Goal: Information Seeking & Learning: Check status

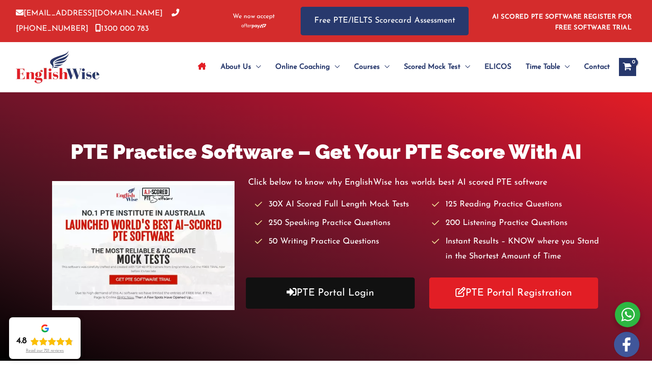
click at [337, 289] on link "PTE Portal Login" at bounding box center [330, 293] width 169 height 31
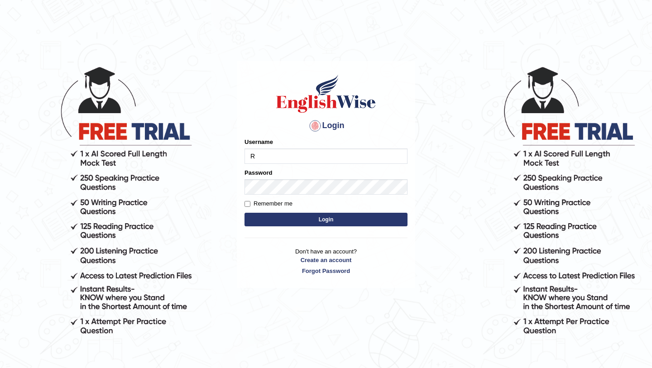
type input "Ridhima1"
click at [270, 220] on button "Login" at bounding box center [325, 220] width 163 height 14
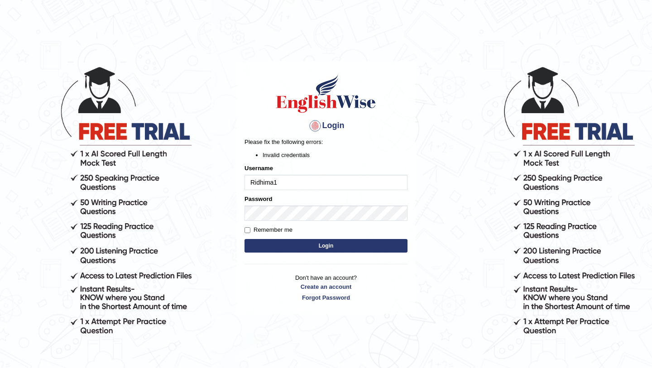
click at [308, 252] on button "Login" at bounding box center [325, 246] width 163 height 14
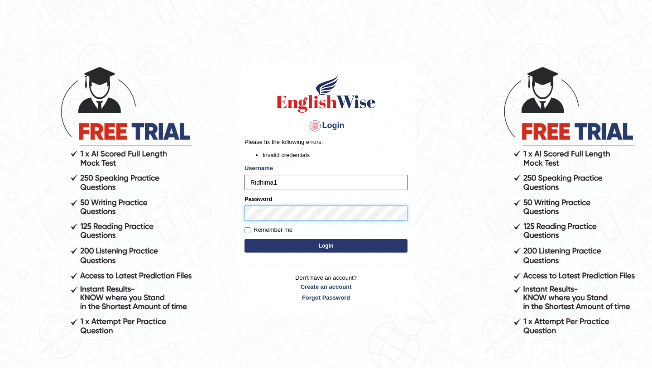
click at [235, 216] on body "Login Please fix the following errors: Invalid credentials Username Ridhima1 Pa…" at bounding box center [326, 217] width 652 height 368
click at [244, 239] on button "Login" at bounding box center [325, 246] width 163 height 14
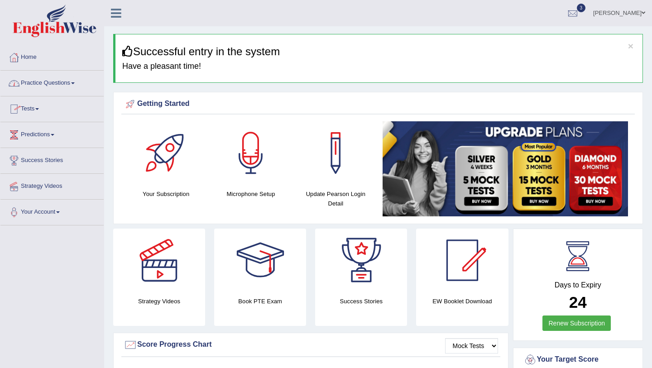
click at [50, 108] on link "Tests" at bounding box center [51, 107] width 103 height 23
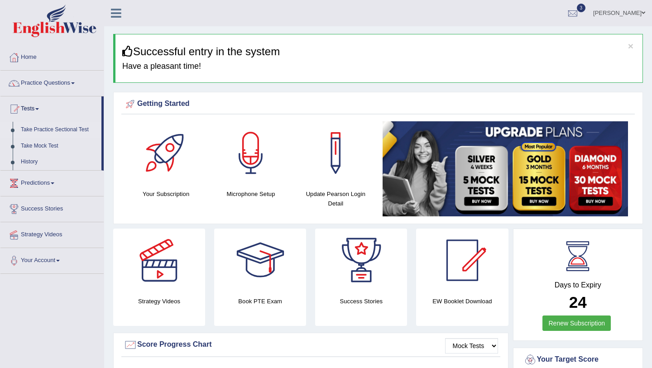
click at [51, 129] on link "Take Practice Sectional Test" at bounding box center [59, 130] width 85 height 16
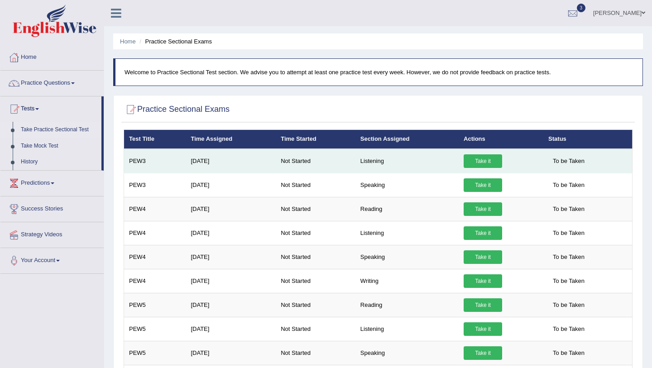
click at [479, 159] on link "Take it" at bounding box center [483, 161] width 38 height 14
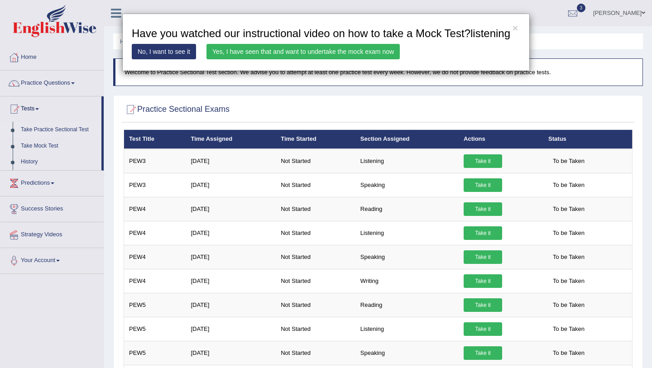
click at [301, 59] on link "Yes, I have seen that and want to undertake the mock exam now" at bounding box center [302, 51] width 193 height 15
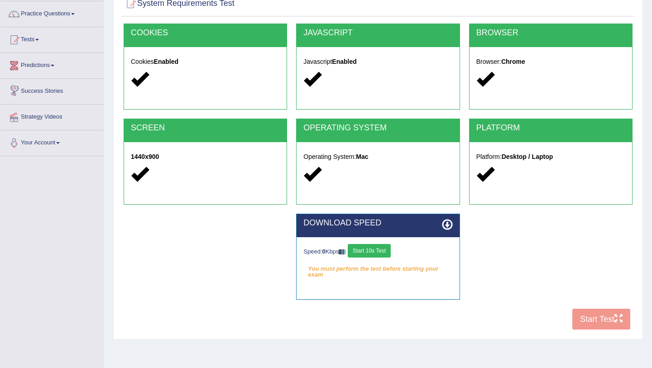
scroll to position [107, 0]
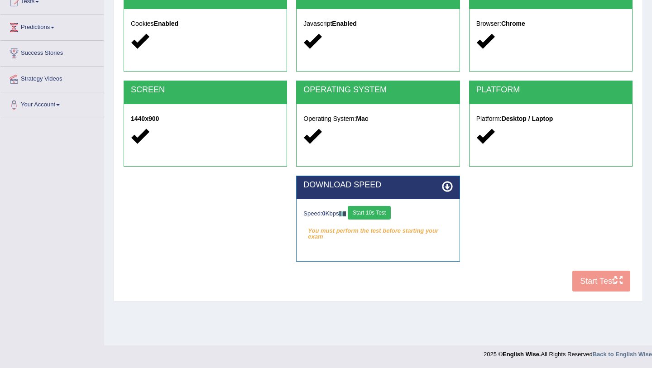
click at [380, 213] on button "Start 10s Test" at bounding box center [369, 213] width 43 height 14
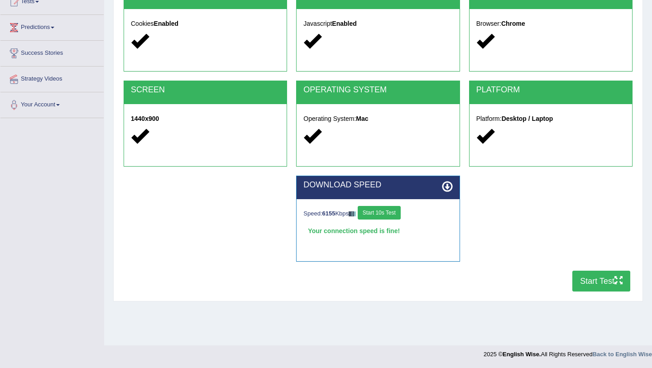
click at [602, 283] on button "Start Test" at bounding box center [601, 281] width 58 height 21
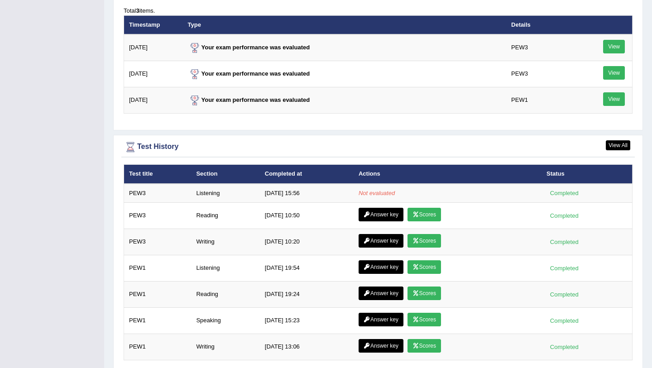
scroll to position [1166, 0]
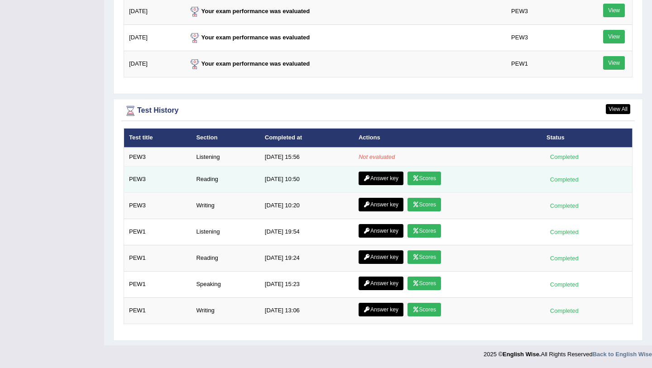
click at [428, 177] on link "Scores" at bounding box center [424, 179] width 34 height 14
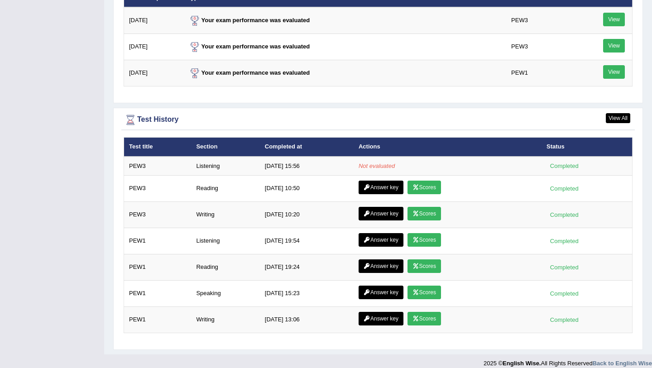
scroll to position [1166, 0]
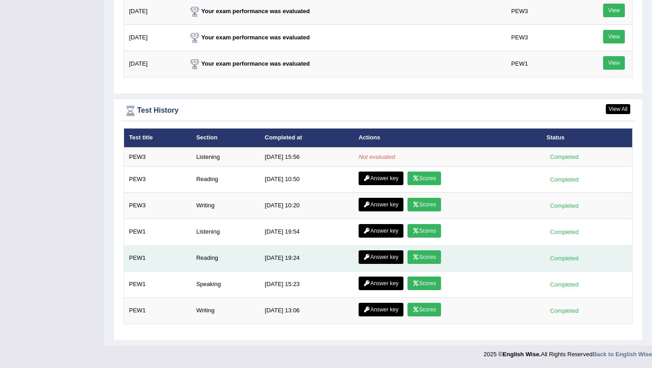
click at [426, 255] on link "Scores" at bounding box center [424, 257] width 34 height 14
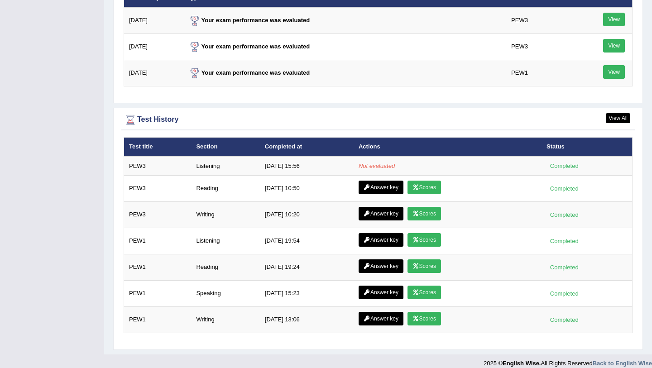
scroll to position [1156, 0]
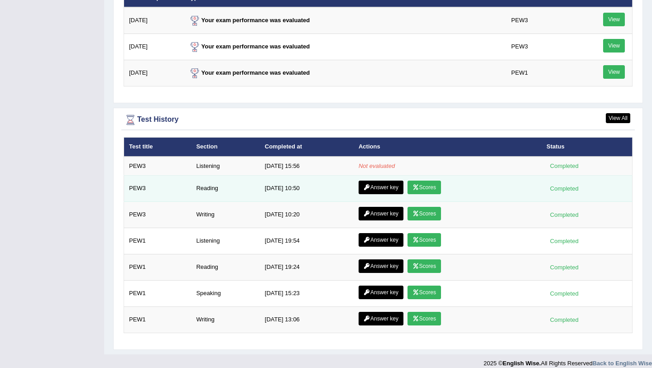
click at [417, 187] on icon at bounding box center [415, 187] width 7 height 5
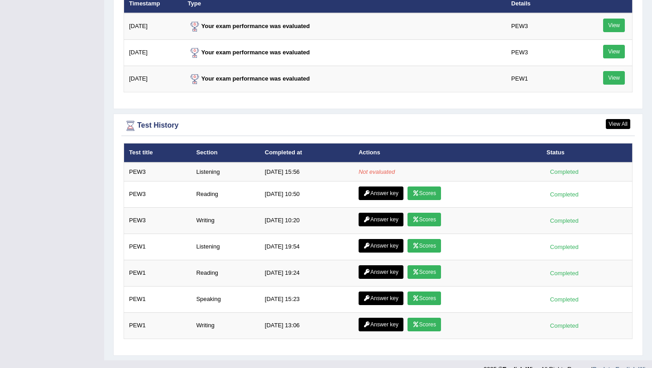
scroll to position [1166, 0]
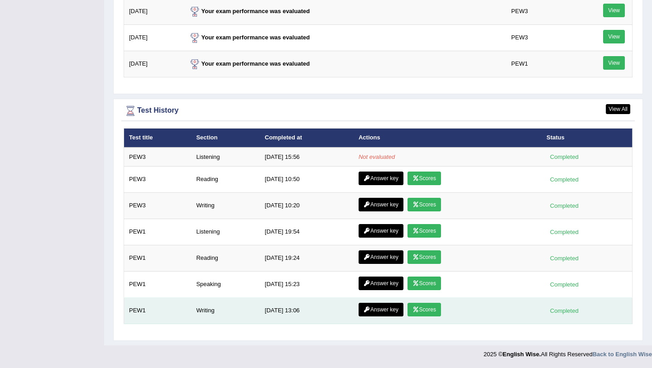
click at [382, 312] on link "Answer key" at bounding box center [381, 310] width 45 height 14
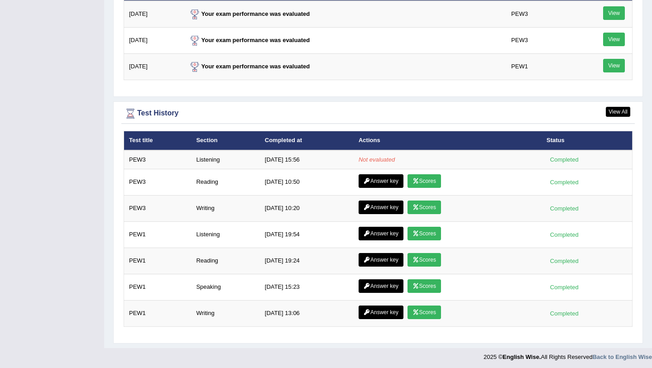
scroll to position [1166, 0]
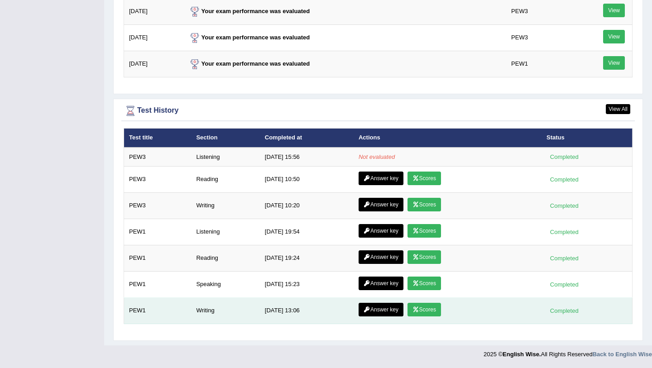
click at [431, 310] on link "Scores" at bounding box center [424, 310] width 34 height 14
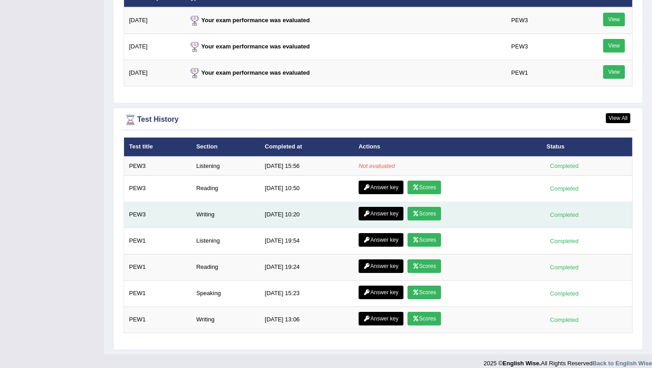
scroll to position [1166, 0]
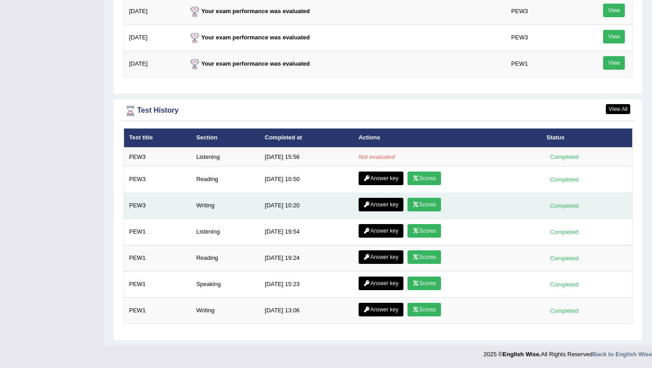
click at [429, 209] on link "Scores" at bounding box center [424, 205] width 34 height 14
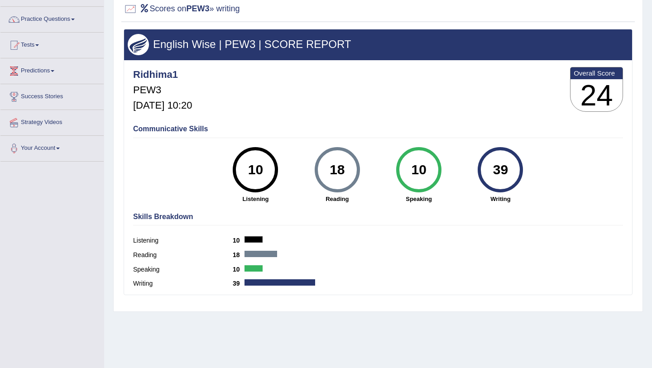
scroll to position [72, 0]
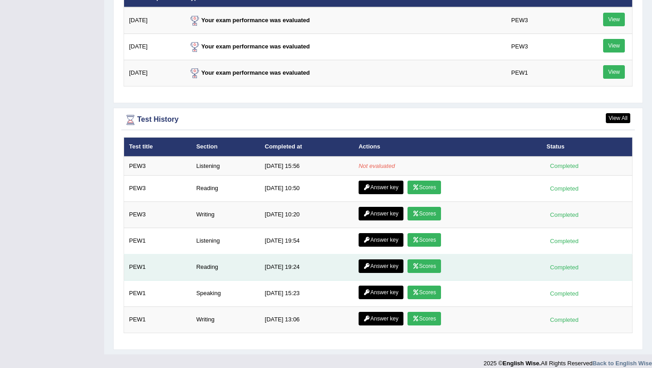
click at [427, 265] on link "Scores" at bounding box center [424, 266] width 34 height 14
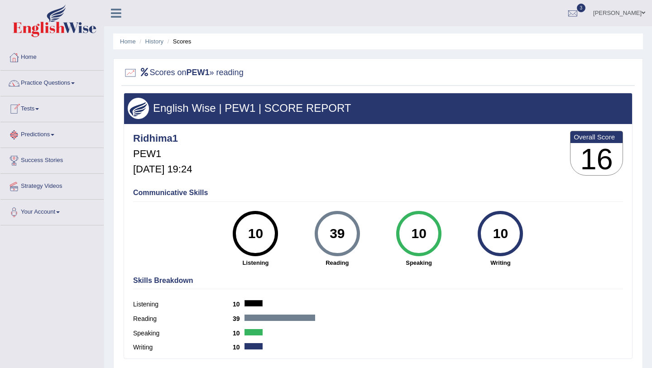
scroll to position [9, 0]
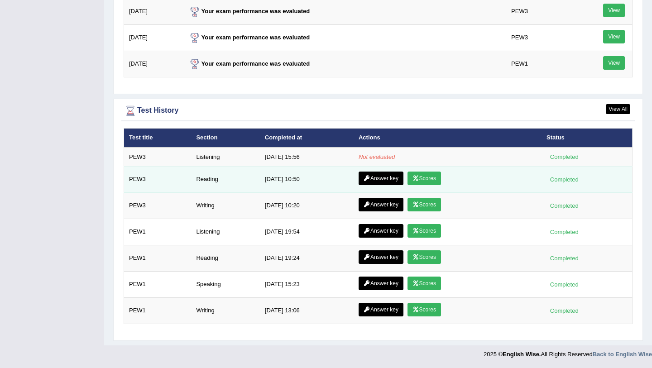
click at [436, 177] on link "Scores" at bounding box center [424, 179] width 34 height 14
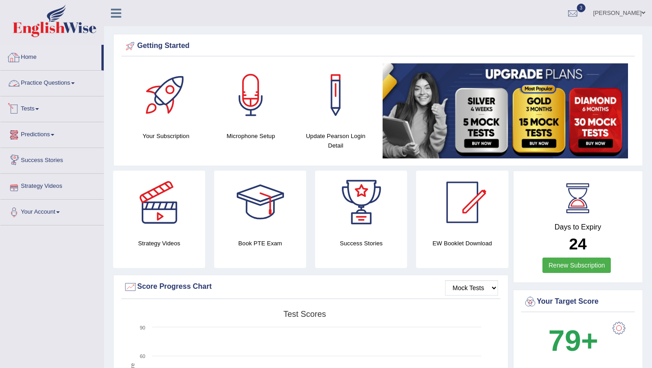
click at [44, 55] on link "Home" at bounding box center [50, 56] width 101 height 23
